Goal: Information Seeking & Learning: Learn about a topic

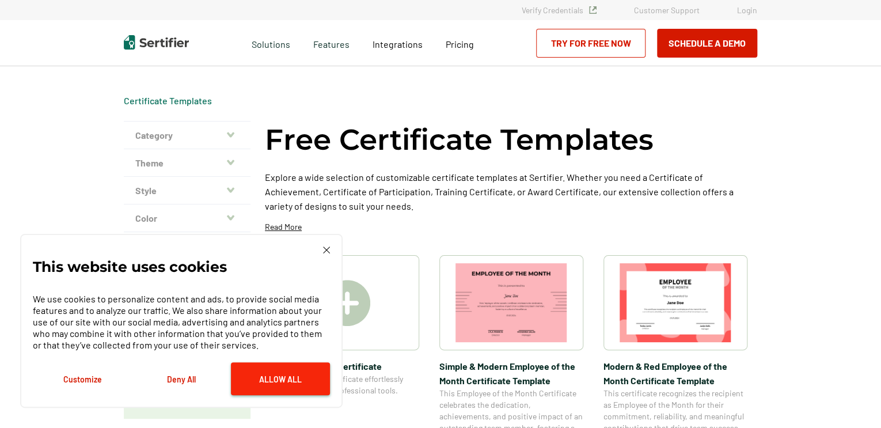
click at [304, 371] on button "Allow All" at bounding box center [280, 378] width 99 height 33
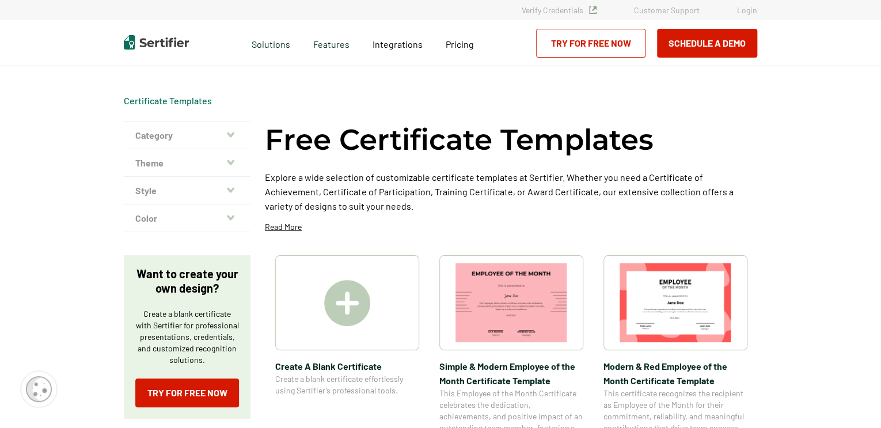
click at [210, 164] on button "Theme" at bounding box center [187, 163] width 127 height 28
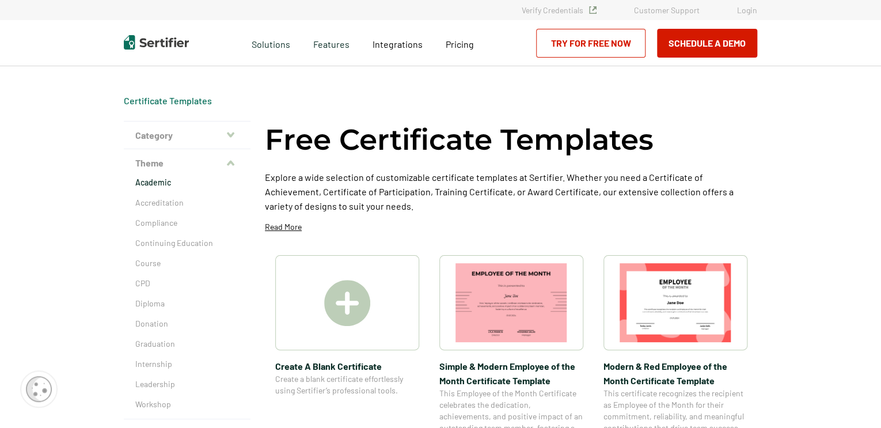
click at [187, 183] on p "Academic" at bounding box center [187, 183] width 104 height 12
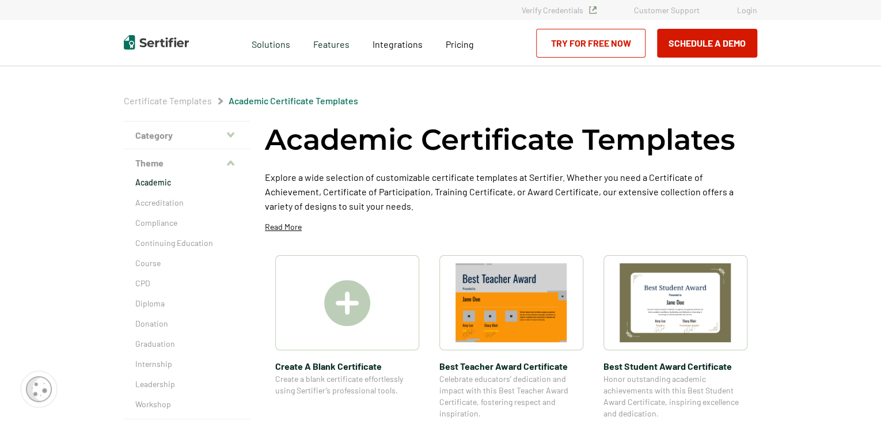
click at [460, 215] on div "Academic Certificate Templates Explore a wide selection of customizable certifi…" at bounding box center [511, 181] width 492 height 120
